Goal: Contribute content: Add original content to the website for others to see

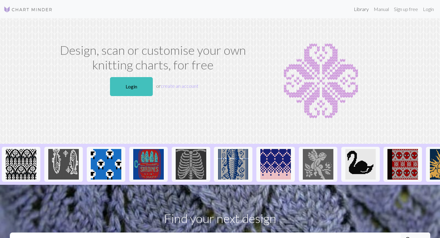
click at [358, 6] on link "Library" at bounding box center [361, 9] width 20 height 12
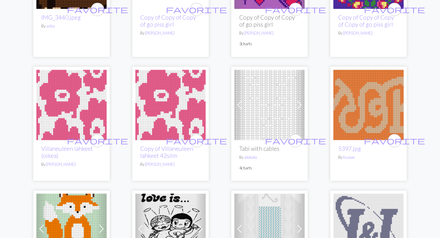
scroll to position [148, 0]
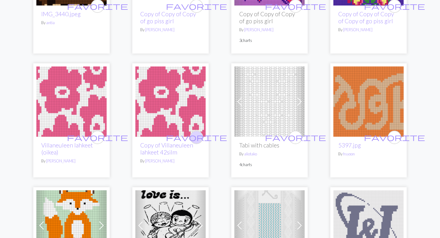
click at [195, 140] on span "favorite" at bounding box center [196, 136] width 61 height 9
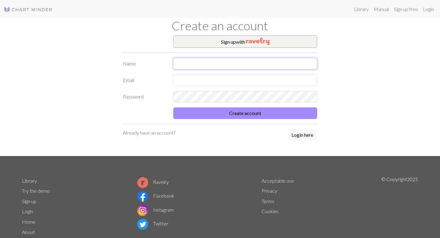
click at [199, 63] on input "text" at bounding box center [245, 64] width 144 height 12
click at [303, 138] on button "Login here" at bounding box center [302, 135] width 30 height 12
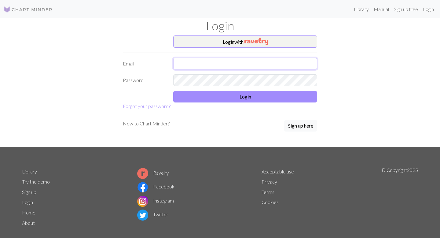
click at [204, 60] on input "text" at bounding box center [245, 64] width 144 height 12
type input "[EMAIL_ADDRESS][DOMAIN_NAME]"
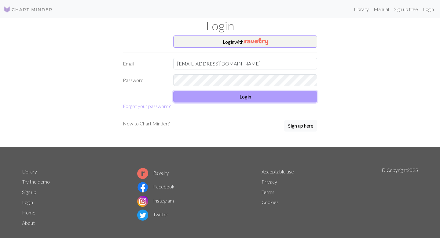
click at [210, 97] on button "Login" at bounding box center [245, 97] width 144 height 12
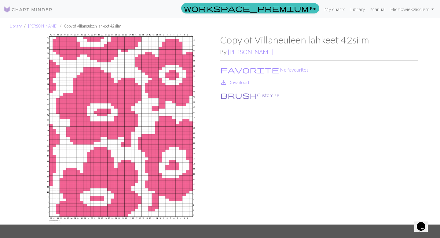
click at [231, 96] on button "brush Customise" at bounding box center [250, 95] width 60 height 8
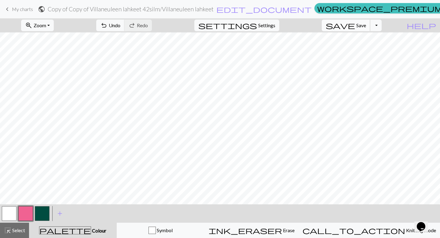
click at [367, 28] on button "save Save Save" at bounding box center [346, 26] width 49 height 12
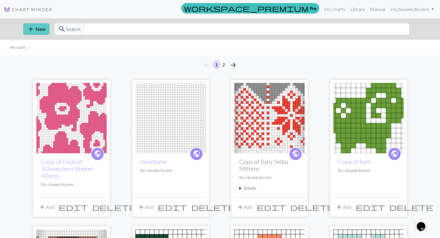
click at [39, 27] on button "add New" at bounding box center [36, 29] width 26 height 12
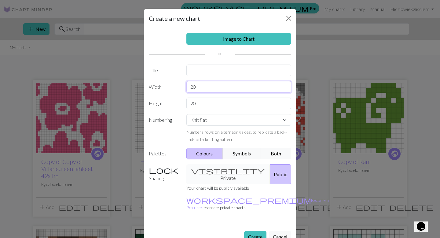
click at [200, 89] on input "20" at bounding box center [238, 87] width 105 height 12
type input "31"
click at [205, 100] on input "20" at bounding box center [238, 103] width 105 height 12
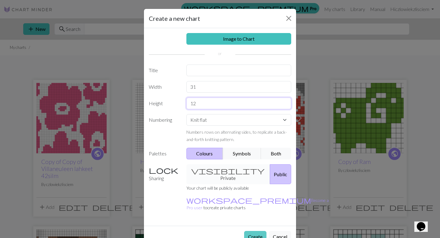
type input "12"
click at [255, 231] on button "Create" at bounding box center [255, 237] width 22 height 12
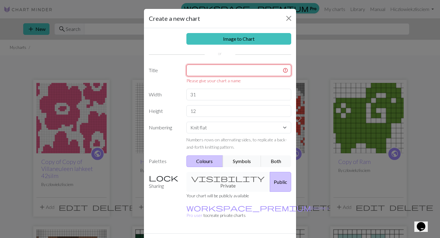
click at [235, 71] on input "text" at bounding box center [238, 70] width 105 height 12
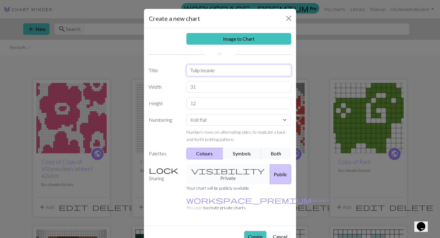
type input "Tulip beanie"
click at [251, 231] on button "Create" at bounding box center [255, 237] width 22 height 12
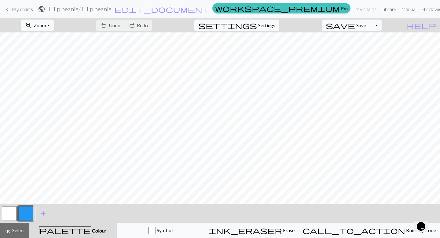
click at [24, 216] on button "button" at bounding box center [25, 213] width 15 height 15
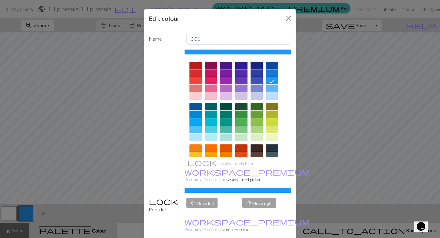
click at [269, 94] on div at bounding box center [272, 95] width 12 height 7
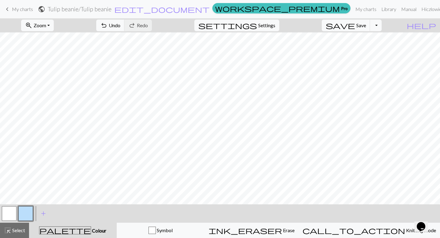
click at [5, 216] on button "button" at bounding box center [9, 213] width 15 height 15
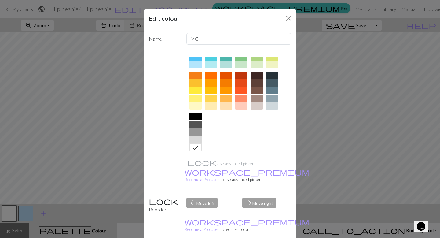
scroll to position [73, 0]
click at [192, 105] on div at bounding box center [195, 104] width 12 height 7
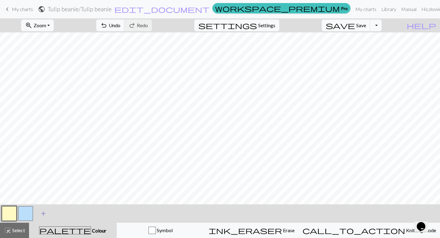
click at [40, 213] on span "add" at bounding box center [43, 213] width 7 height 9
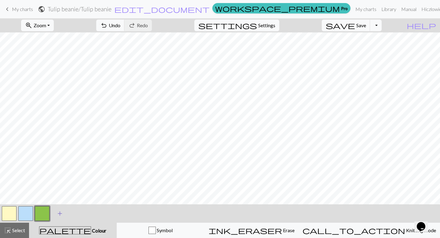
click at [54, 210] on button "add Add a colour" at bounding box center [59, 213] width 15 height 15
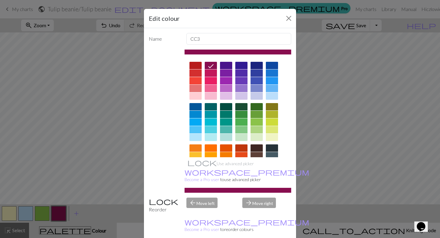
click at [198, 81] on div at bounding box center [195, 80] width 12 height 7
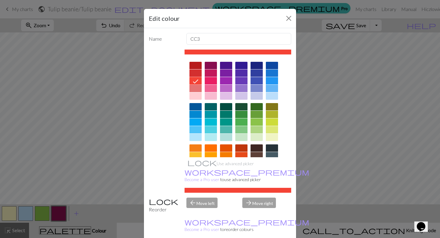
click at [193, 71] on div at bounding box center [195, 72] width 12 height 7
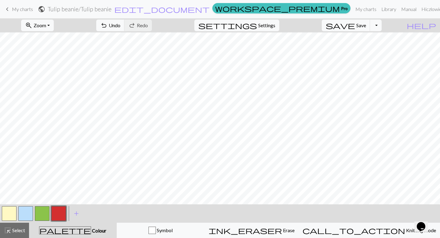
click at [26, 215] on button "button" at bounding box center [25, 213] width 15 height 15
click at [15, 237] on button "highlight_alt Select Select" at bounding box center [14, 229] width 29 height 15
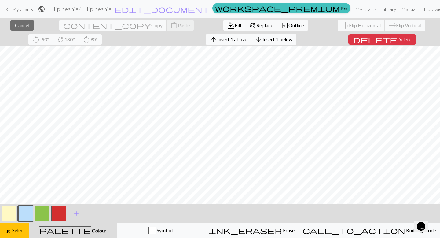
click at [235, 24] on span "Fill" at bounding box center [238, 25] width 6 height 6
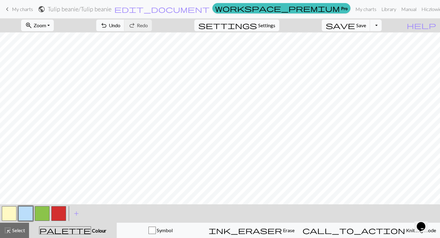
click at [43, 219] on button "button" at bounding box center [42, 213] width 15 height 15
click at [39, 211] on button "button" at bounding box center [42, 213] width 15 height 15
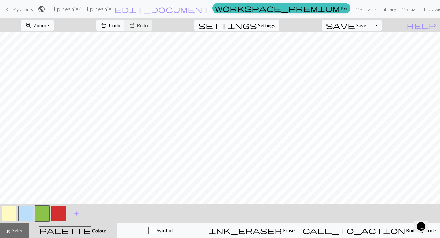
click at [57, 213] on button "button" at bounding box center [58, 213] width 15 height 15
click at [60, 220] on button "button" at bounding box center [58, 213] width 15 height 15
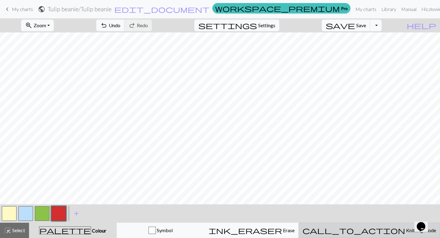
click at [422, 237] on button "call_to_action Knitting mode Knitting mode" at bounding box center [368, 229] width 141 height 15
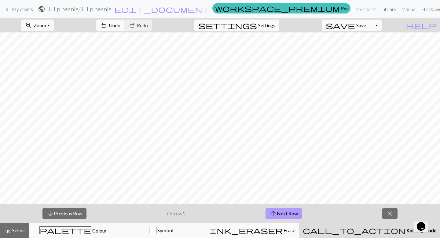
click at [275, 214] on span "arrow_upward" at bounding box center [272, 213] width 7 height 9
click at [277, 213] on button "arrow_upward Next Row" at bounding box center [283, 213] width 36 height 12
